Goal: Check status: Check status

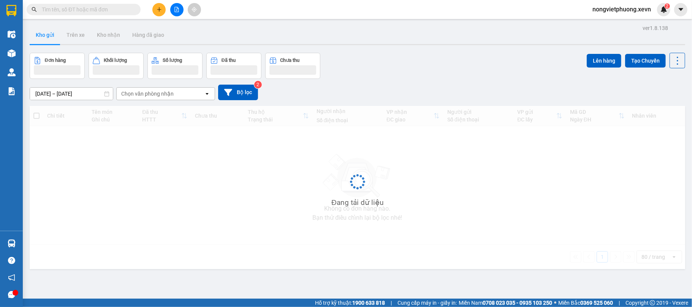
click at [58, 13] on input "text" at bounding box center [87, 9] width 90 height 8
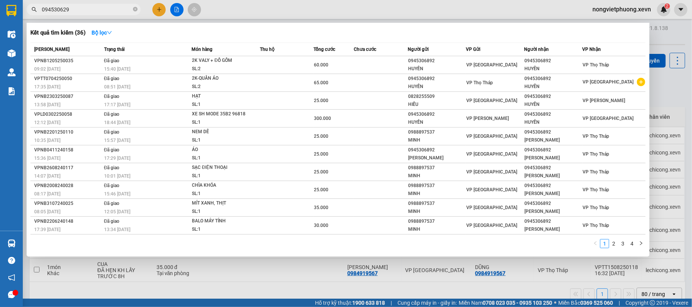
type input "0945306292"
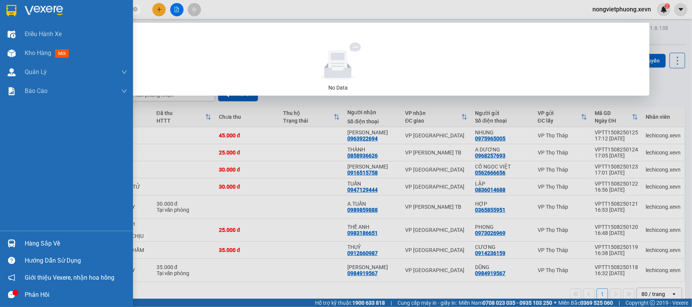
drag, startPoint x: 81, startPoint y: 13, endPoint x: 0, endPoint y: 0, distance: 81.9
click at [0, 0] on section "Kết quả tìm kiếm ( 0 ) Bộ lọc No Data 0945306292 nongvietphuong.xevn 2 Điều hàn…" at bounding box center [346, 153] width 692 height 307
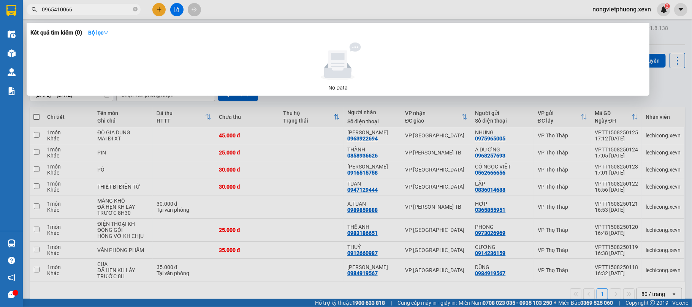
type input "0965410066"
click at [272, 2] on div at bounding box center [346, 153] width 692 height 307
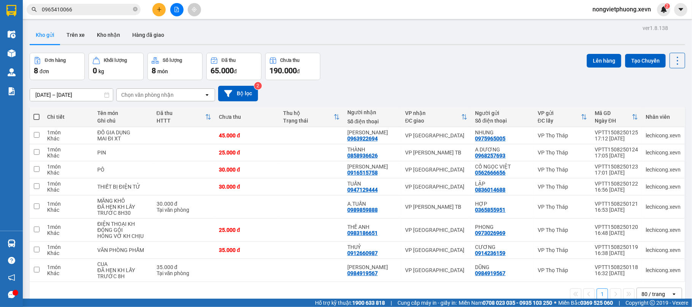
click at [58, 41] on button "Kho gửi" at bounding box center [45, 35] width 31 height 18
click at [81, 36] on button "Trên xe" at bounding box center [75, 35] width 30 height 18
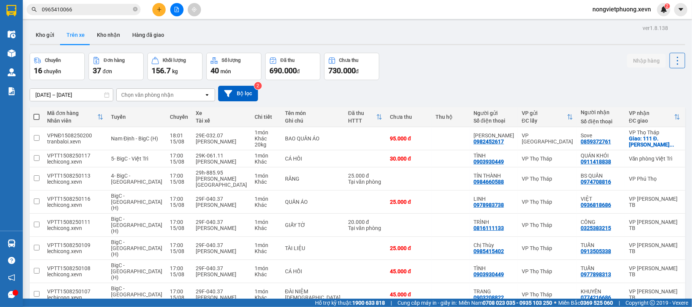
click at [116, 14] on span "0965410066" at bounding box center [84, 9] width 114 height 11
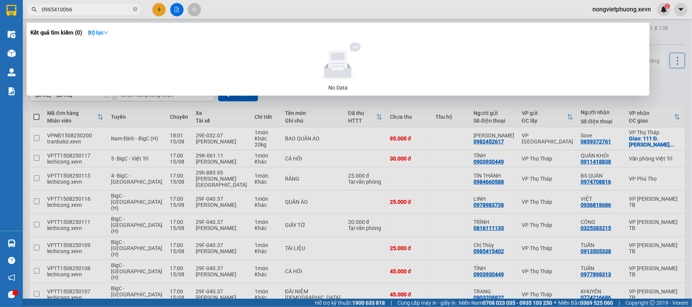
click at [102, 8] on input "0965410066" at bounding box center [87, 9] width 90 height 8
click at [101, 26] on div "Kết quả tìm kiếm ( 0 ) Bộ lọc No Data" at bounding box center [338, 59] width 623 height 73
click at [99, 31] on strong "Bộ lọc" at bounding box center [98, 33] width 21 height 6
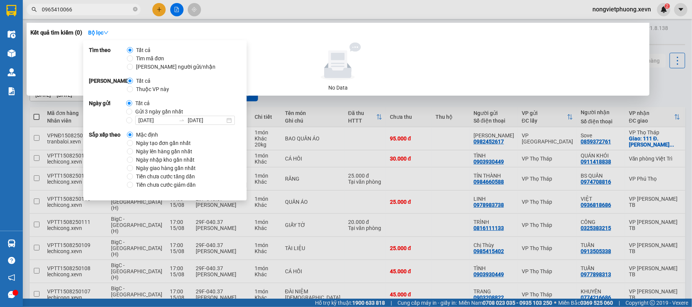
click at [156, 86] on span "Thuộc VP này" at bounding box center [152, 89] width 39 height 8
click at [133, 86] on input "Thuộc VP này" at bounding box center [130, 89] width 6 height 6
radio input "true"
radio input "false"
click at [294, 31] on div "Kết quả tìm kiếm ( 0 ) Bộ lọc Thuộc VP này" at bounding box center [337, 33] width 615 height 12
